Goal: Communication & Community: Answer question/provide support

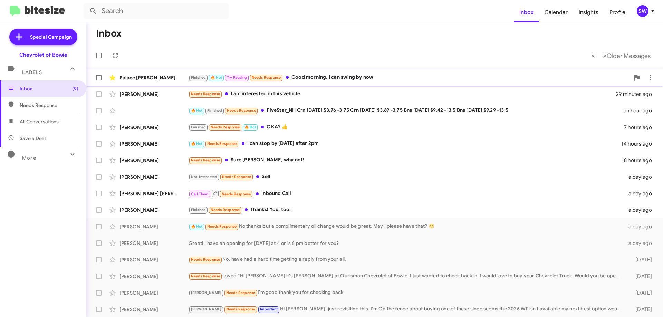
drag, startPoint x: 321, startPoint y: 75, endPoint x: 342, endPoint y: 82, distance: 21.8
click at [322, 75] on div "Finished 🔥 Hot Try Pausing Needs Response Good morning. I can swing by now" at bounding box center [409, 78] width 441 height 8
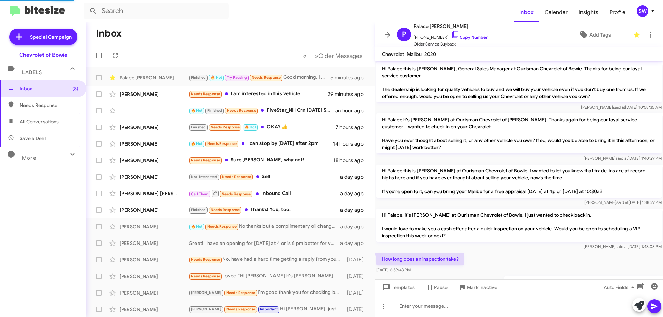
scroll to position [220, 0]
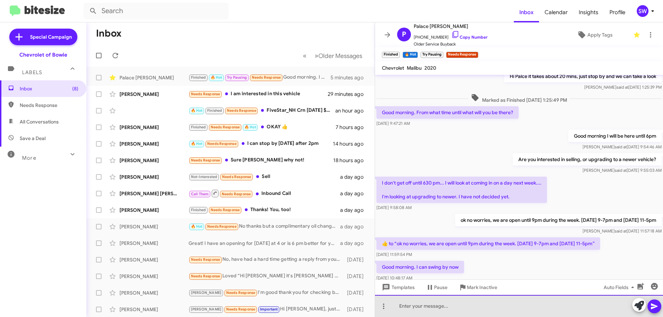
click at [447, 304] on div at bounding box center [519, 306] width 288 height 22
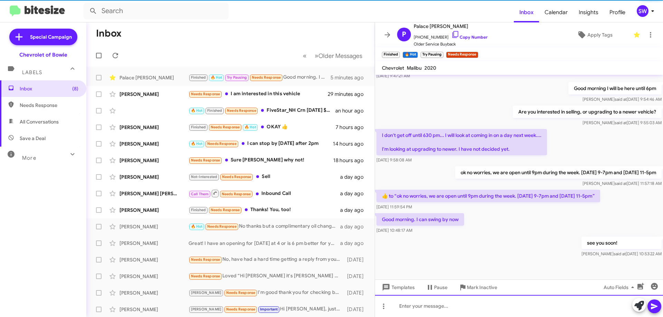
scroll to position [273, 0]
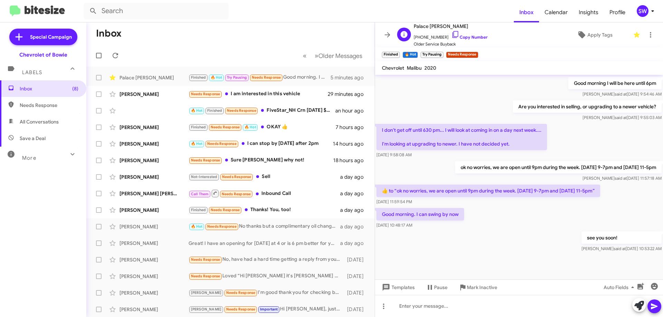
drag, startPoint x: 447, startPoint y: 33, endPoint x: 455, endPoint y: 42, distance: 12.1
click at [451, 34] on icon at bounding box center [455, 34] width 8 height 8
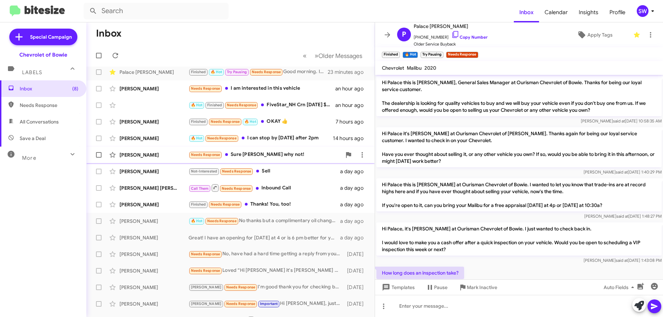
scroll to position [0, 0]
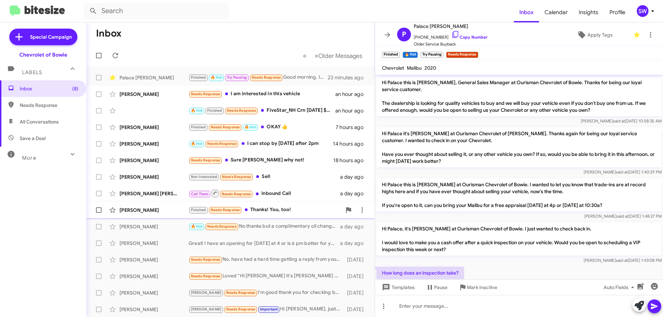
drag, startPoint x: 274, startPoint y: 210, endPoint x: 291, endPoint y: 205, distance: 17.8
click at [275, 209] on div "Finished Needs Response Thanks! You, too!" at bounding box center [265, 210] width 153 height 8
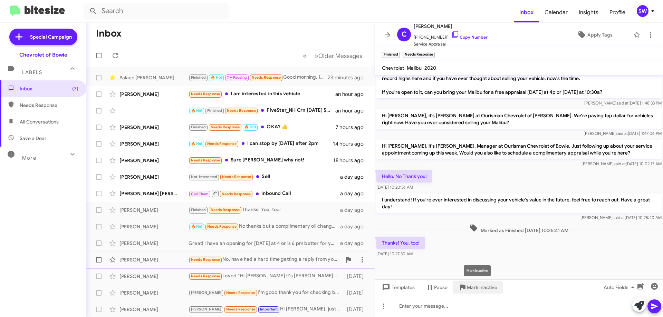
drag, startPoint x: 474, startPoint y: 287, endPoint x: 438, endPoint y: 267, distance: 41.4
click at [474, 287] on span "Mark Inactive" at bounding box center [482, 287] width 30 height 12
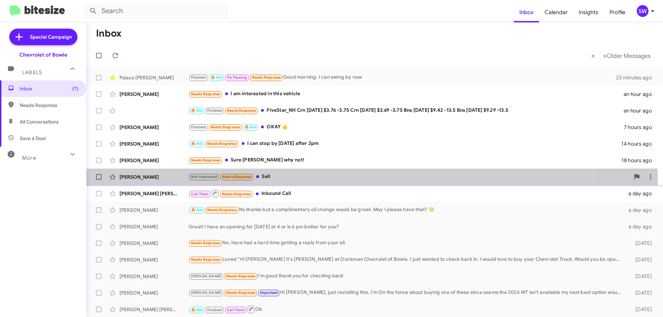
drag, startPoint x: 276, startPoint y: 179, endPoint x: 280, endPoint y: 176, distance: 4.8
click at [277, 178] on div "Not-Interested Needs Response Sell" at bounding box center [409, 177] width 441 height 8
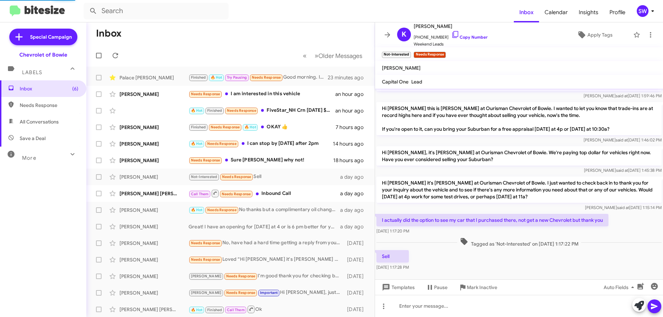
scroll to position [44, 0]
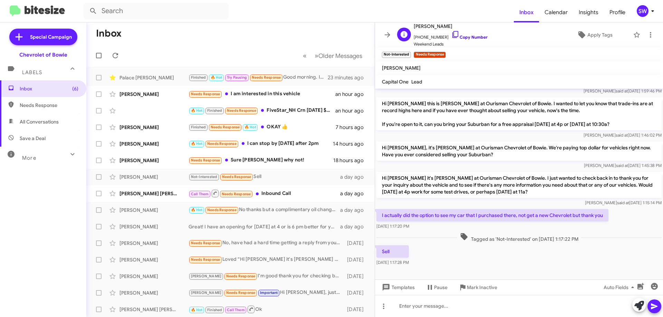
drag, startPoint x: 447, startPoint y: 36, endPoint x: 451, endPoint y: 34, distance: 4.8
click at [451, 35] on icon at bounding box center [455, 34] width 8 height 8
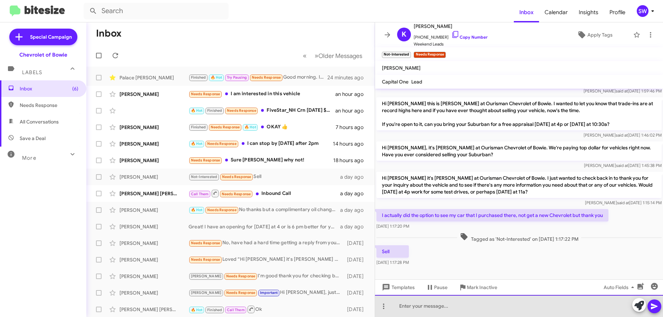
click at [447, 306] on div at bounding box center [519, 306] width 288 height 22
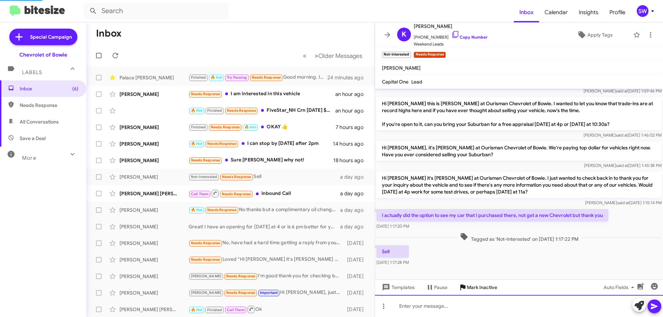
scroll to position [0, 0]
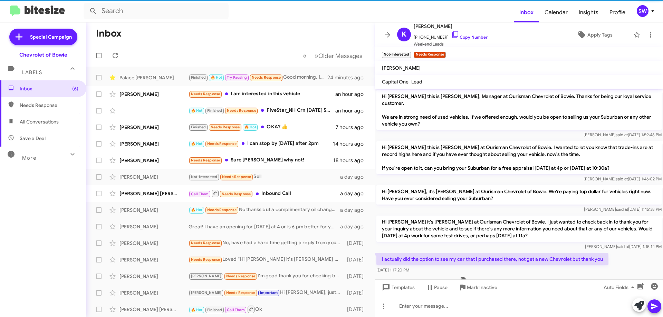
drag, startPoint x: 481, startPoint y: 286, endPoint x: 487, endPoint y: 278, distance: 10.6
click at [486, 281] on body "Inbox Calendar Insights Profile SW Special Campaign Chevrolet of Bowie Labels I…" at bounding box center [331, 158] width 663 height 317
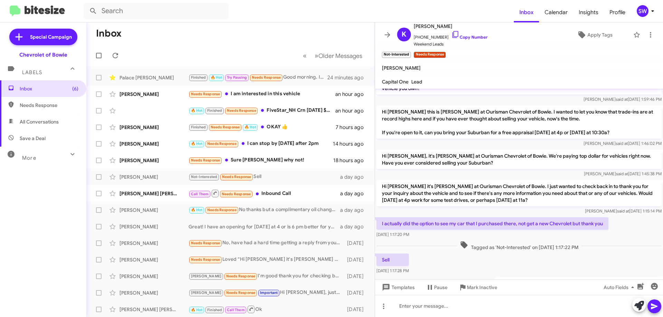
scroll to position [69, 0]
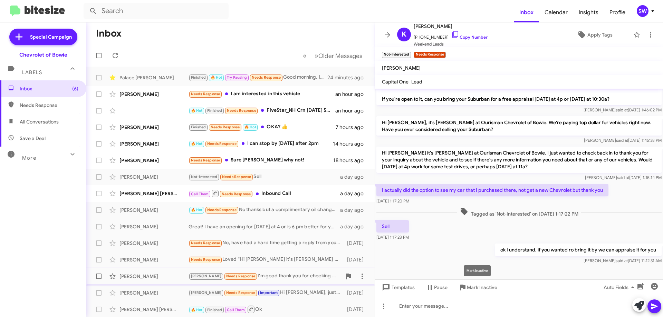
click at [472, 286] on span "Mark Inactive" at bounding box center [482, 287] width 30 height 12
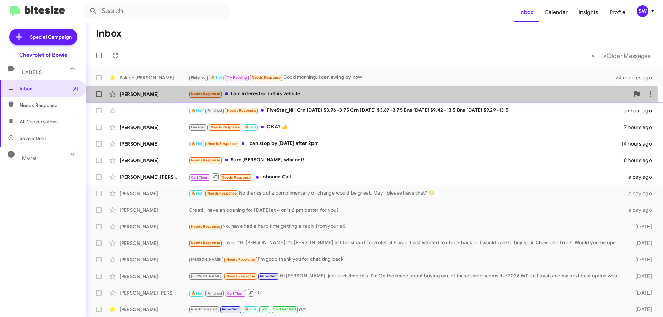
drag, startPoint x: 284, startPoint y: 94, endPoint x: 284, endPoint y: 100, distance: 6.3
click at [284, 94] on div "Needs Response I am interested in this vehicle" at bounding box center [409, 94] width 441 height 8
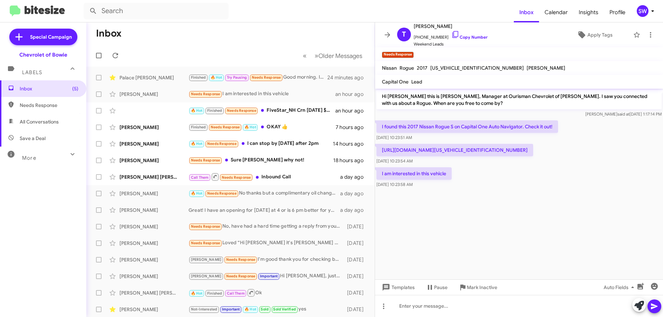
click at [440, 156] on p "[URL][DOMAIN_NAME][US_VEHICLE_IDENTIFICATION_NUMBER]" at bounding box center [454, 150] width 157 height 12
copy p "[URL][DOMAIN_NAME][US_VEHICLE_IDENTIFICATION_NUMBER]"
click at [451, 34] on icon at bounding box center [455, 34] width 8 height 8
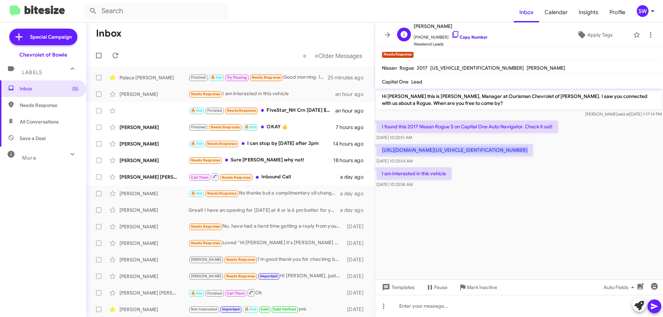
copy p "[URL][DOMAIN_NAME][US_VEHICLE_IDENTIFICATION_NUMBER]"
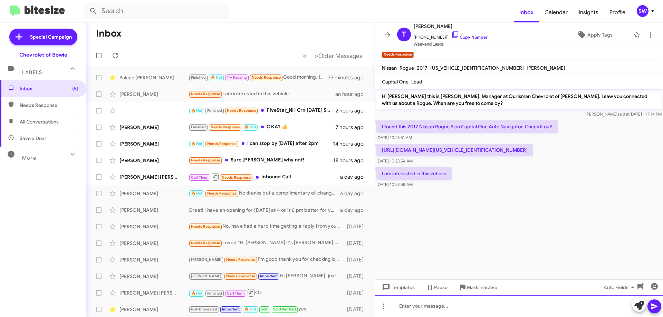
click at [437, 309] on div at bounding box center [519, 306] width 288 height 22
click at [572, 303] on div "Hi [PERSON_NAME], just tried to give you a call. Can you make it to day to see …" at bounding box center [519, 306] width 288 height 22
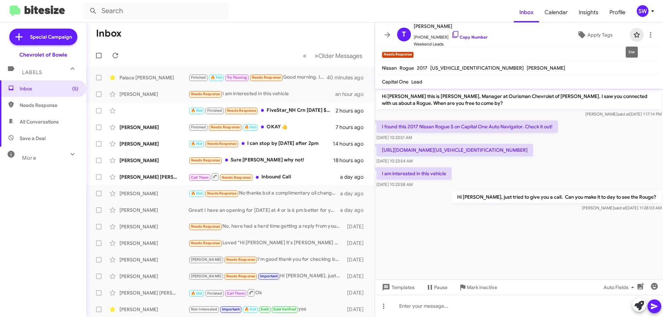
click at [633, 35] on icon at bounding box center [637, 35] width 8 height 8
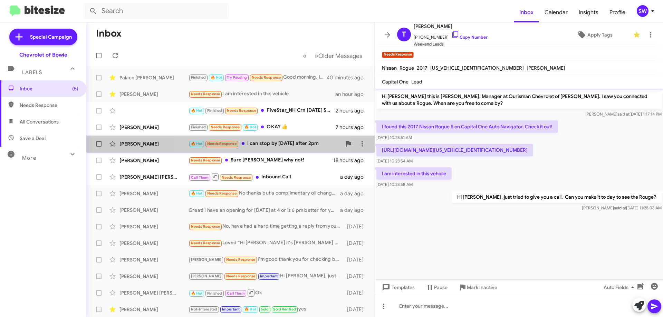
drag, startPoint x: 269, startPoint y: 142, endPoint x: 290, endPoint y: 141, distance: 21.1
click at [269, 142] on div "🔥 Hot Needs Response I can stop by [DATE] after 2pm" at bounding box center [265, 144] width 153 height 8
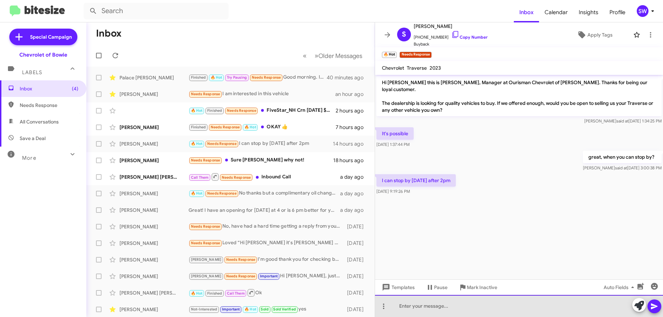
click at [428, 308] on div at bounding box center [519, 306] width 288 height 22
click at [453, 307] on div "HI [PERSON_NAME], we will be her until 9pm!" at bounding box center [519, 306] width 288 height 22
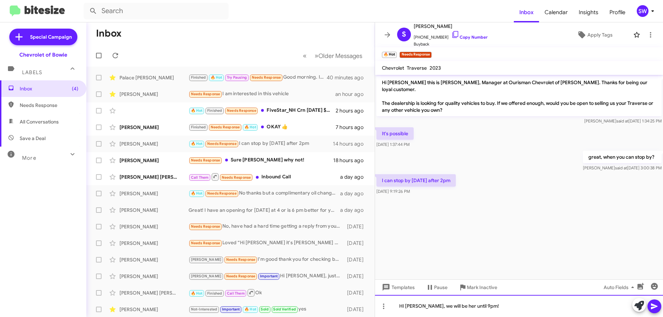
drag, startPoint x: 454, startPoint y: 306, endPoint x: 455, endPoint y: 311, distance: 5.5
click at [454, 306] on div "HI [PERSON_NAME], we will be her until 9pm!" at bounding box center [519, 306] width 288 height 22
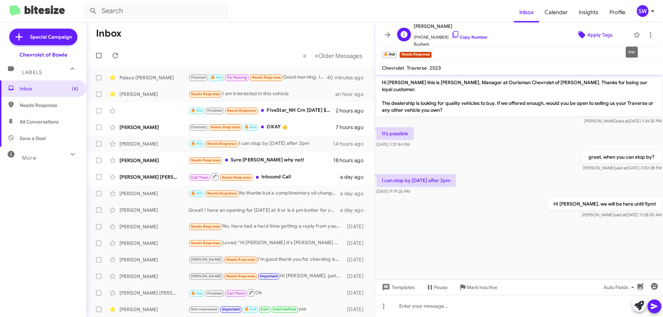
drag, startPoint x: 633, startPoint y: 34, endPoint x: 622, endPoint y: 40, distance: 12.5
click at [633, 35] on icon at bounding box center [637, 35] width 8 height 8
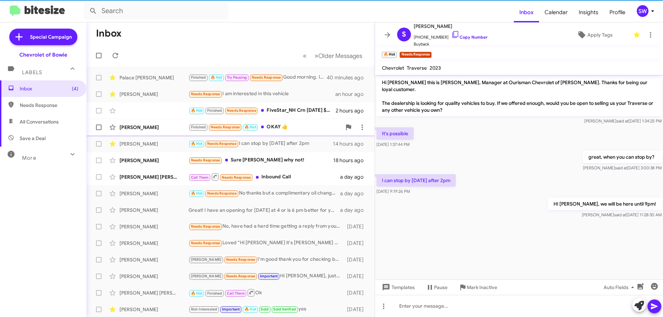
click at [275, 121] on div "[PERSON_NAME] Finished Needs Response 🔥 Hot OKAY 👍 7 hours ago" at bounding box center [230, 128] width 277 height 14
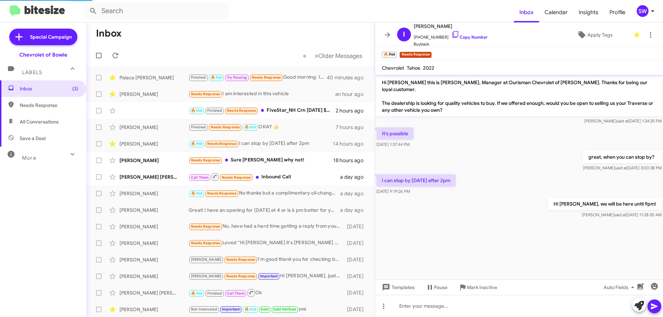
scroll to position [572, 0]
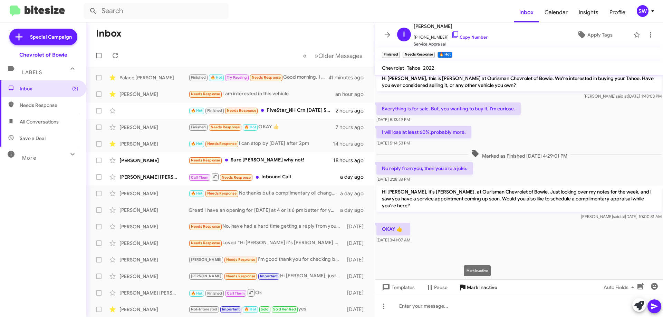
click at [465, 288] on icon at bounding box center [462, 288] width 5 height 6
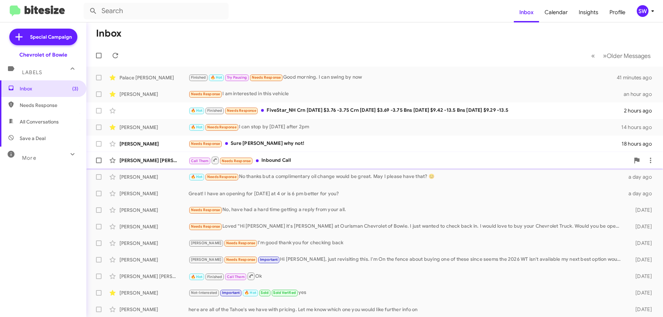
drag, startPoint x: 266, startPoint y: 144, endPoint x: 352, endPoint y: 152, distance: 86.1
click at [267, 143] on div "Needs Response Sure [PERSON_NAME] why not!" at bounding box center [405, 144] width 433 height 8
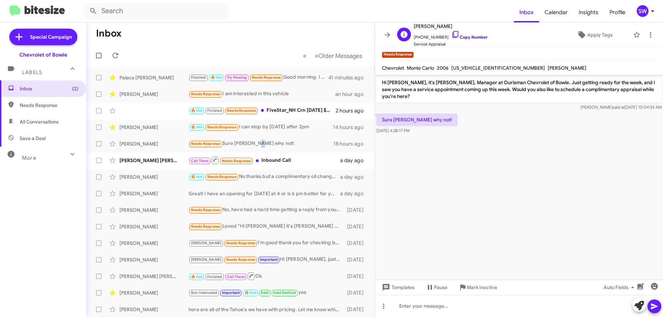
click at [451, 34] on icon at bounding box center [455, 34] width 8 height 8
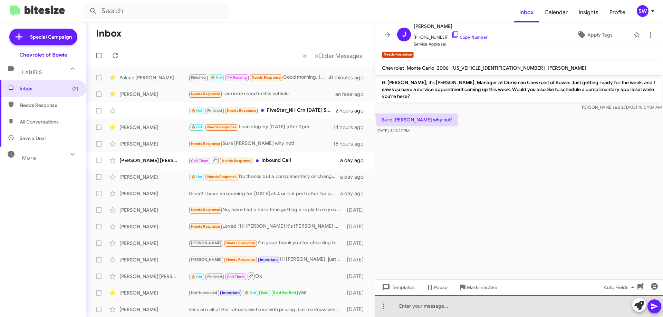
click at [428, 309] on div at bounding box center [519, 306] width 288 height 22
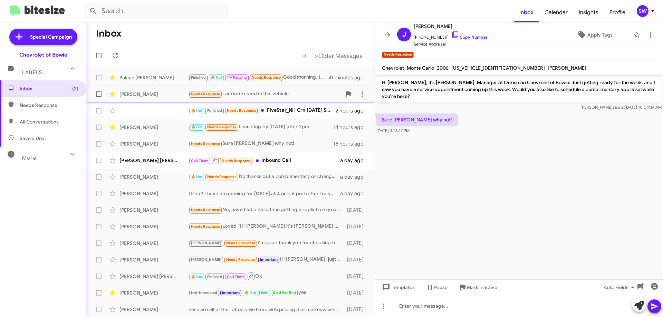
click at [295, 93] on div "Needs Response I am interested in this vehicle" at bounding box center [265, 94] width 153 height 8
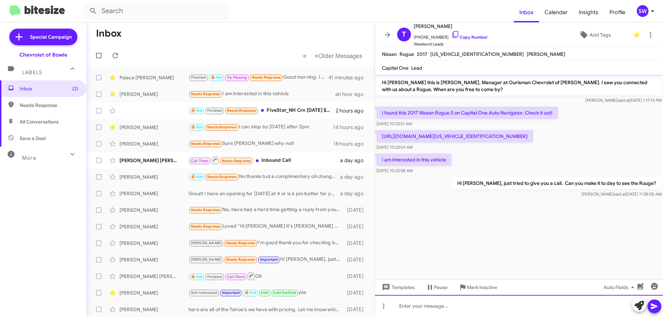
click at [437, 306] on div at bounding box center [519, 306] width 288 height 22
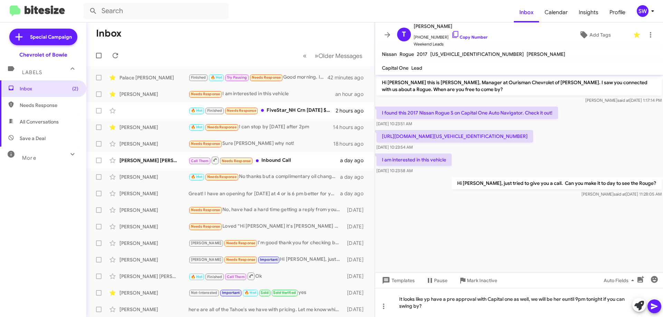
drag, startPoint x: 421, startPoint y: 286, endPoint x: 435, endPoint y: 304, distance: 23.2
click at [430, 299] on mat-tooltip-component "Pause Conversation" at bounding box center [436, 297] width 47 height 21
click at [462, 309] on div "It looks like yp have a pre approval with Capital one as well, we will be her e…" at bounding box center [519, 302] width 288 height 29
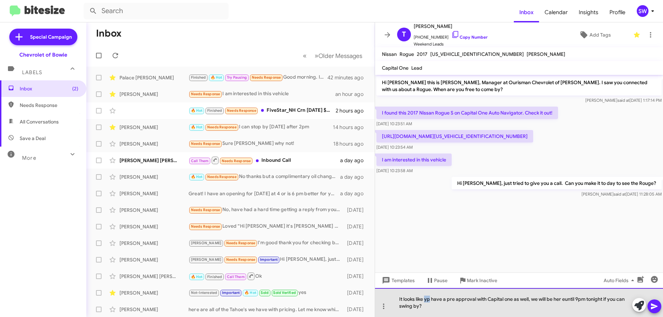
drag, startPoint x: 430, startPoint y: 300, endPoint x: 464, endPoint y: 305, distance: 34.6
click at [426, 300] on div "It looks like yp have a pre approval with Capital one as well, we will be her e…" at bounding box center [519, 302] width 288 height 29
click at [428, 306] on div "It looks like you have a pre approval with Capital one as well, we will be her …" at bounding box center [519, 302] width 288 height 29
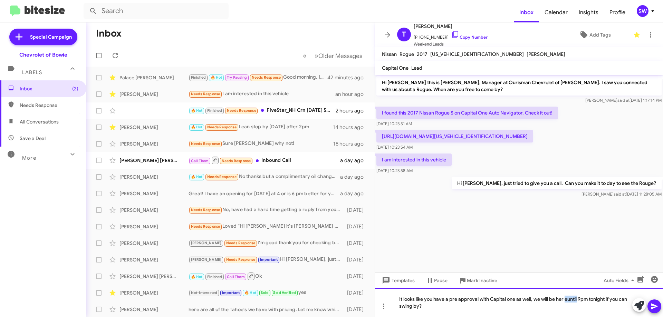
drag, startPoint x: 565, startPoint y: 298, endPoint x: 565, endPoint y: 303, distance: 4.5
click at [566, 300] on div "It looks like you have a pre approval with Capital one as well, we will be her …" at bounding box center [519, 302] width 288 height 29
click at [431, 308] on div "It looks like you have a pre approval with Capital one as well, we will be here…" at bounding box center [519, 302] width 288 height 29
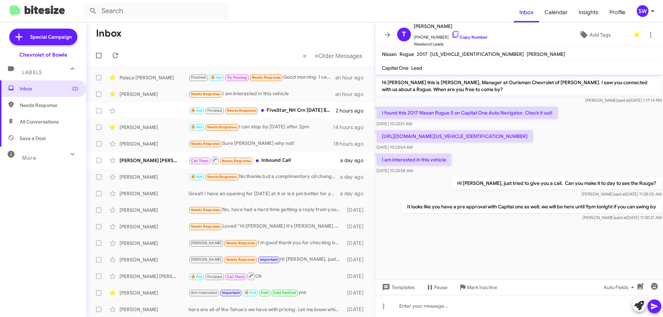
click at [36, 105] on span "Needs Response" at bounding box center [49, 105] width 59 height 7
type input "in:needs-response"
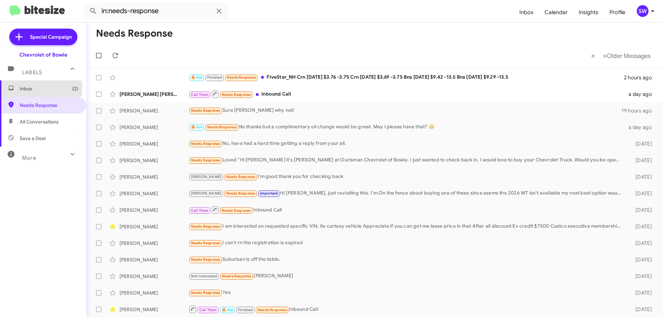
click at [26, 87] on span "Inbox (2)" at bounding box center [49, 88] width 59 height 7
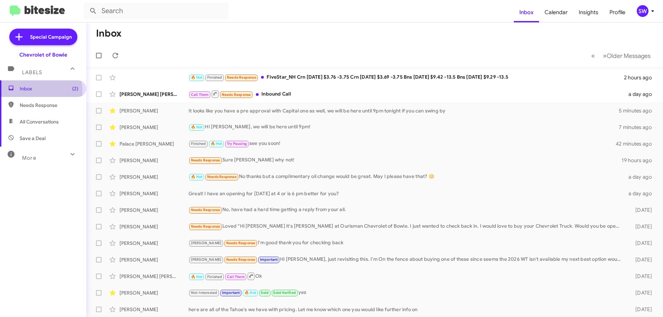
drag, startPoint x: 35, startPoint y: 91, endPoint x: 38, endPoint y: 89, distance: 3.6
click at [36, 91] on span "Inbox (2)" at bounding box center [49, 88] width 59 height 7
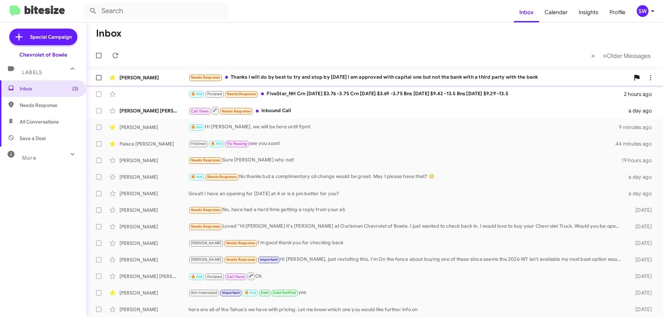
drag, startPoint x: 305, startPoint y: 80, endPoint x: 341, endPoint y: 83, distance: 36.4
click at [306, 80] on div "Needs Response Thanks I will do by best to try and stop by [DATE] I am approved…" at bounding box center [409, 78] width 441 height 8
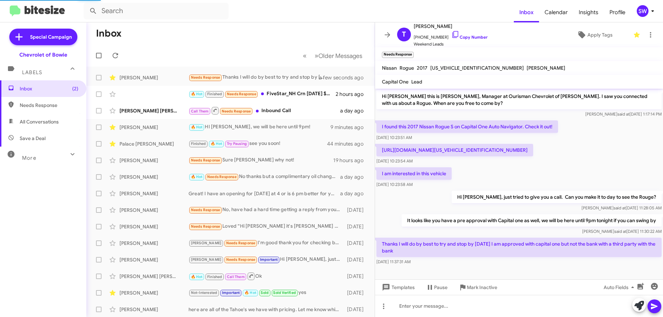
scroll to position [6, 0]
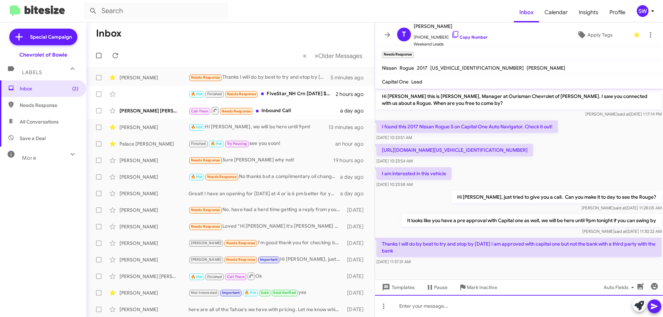
click at [423, 308] on div at bounding box center [519, 306] width 288 height 22
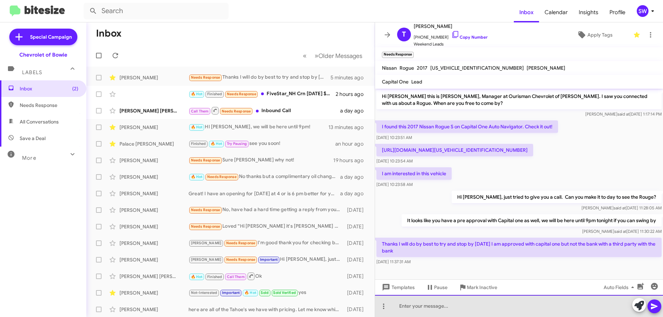
click at [426, 311] on div at bounding box center [519, 306] width 288 height 22
click at [399, 305] on div "ok sounds good, let me know when you are on the way" at bounding box center [519, 306] width 288 height 22
drag, startPoint x: 535, startPoint y: 306, endPoint x: 560, endPoint y: 303, distance: 25.4
click at [535, 306] on div "Ok sounds good, let me know when you are on the way" at bounding box center [519, 306] width 288 height 22
